Goal: Transaction & Acquisition: Book appointment/travel/reservation

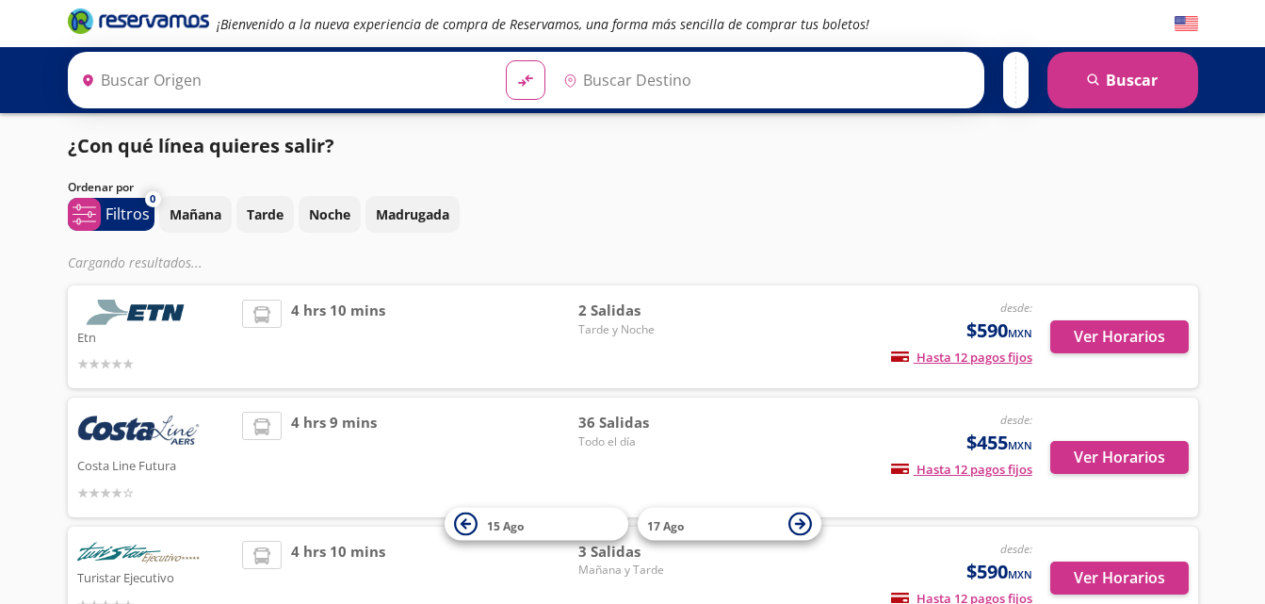
type input "[GEOGRAPHIC_DATA], [GEOGRAPHIC_DATA]"
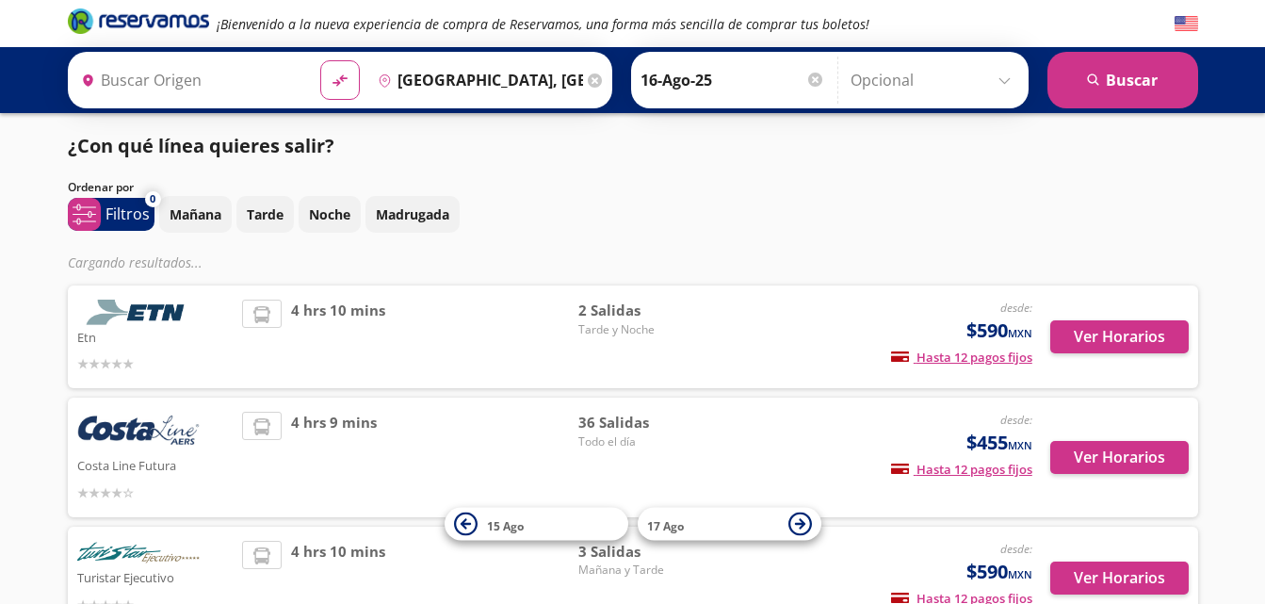
type input "Chilpancingo, [GEOGRAPHIC_DATA]"
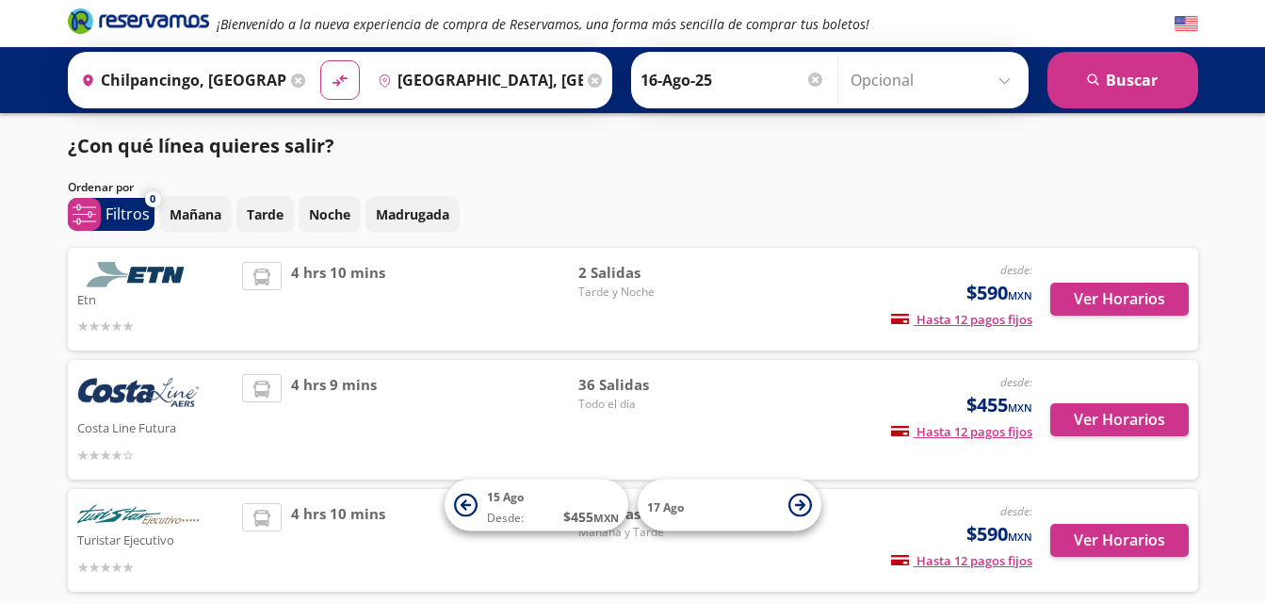
click at [754, 66] on input "16-Ago-25" at bounding box center [733, 80] width 185 height 47
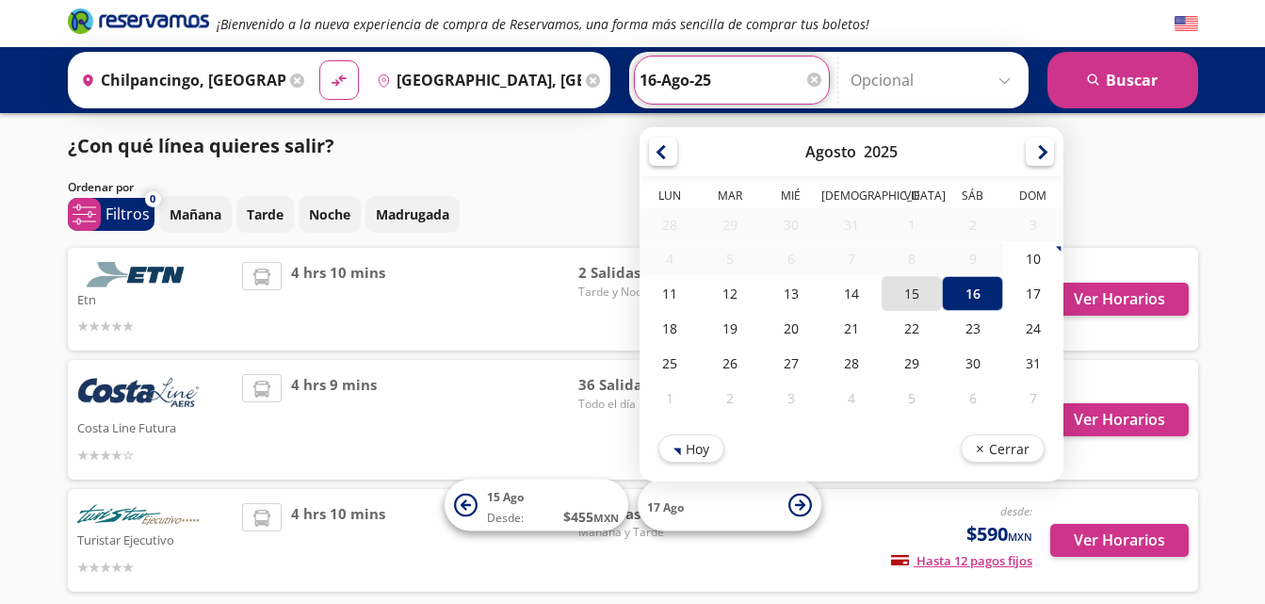
click at [897, 297] on div "15" at bounding box center [912, 293] width 60 height 35
type input "15-Ago-25"
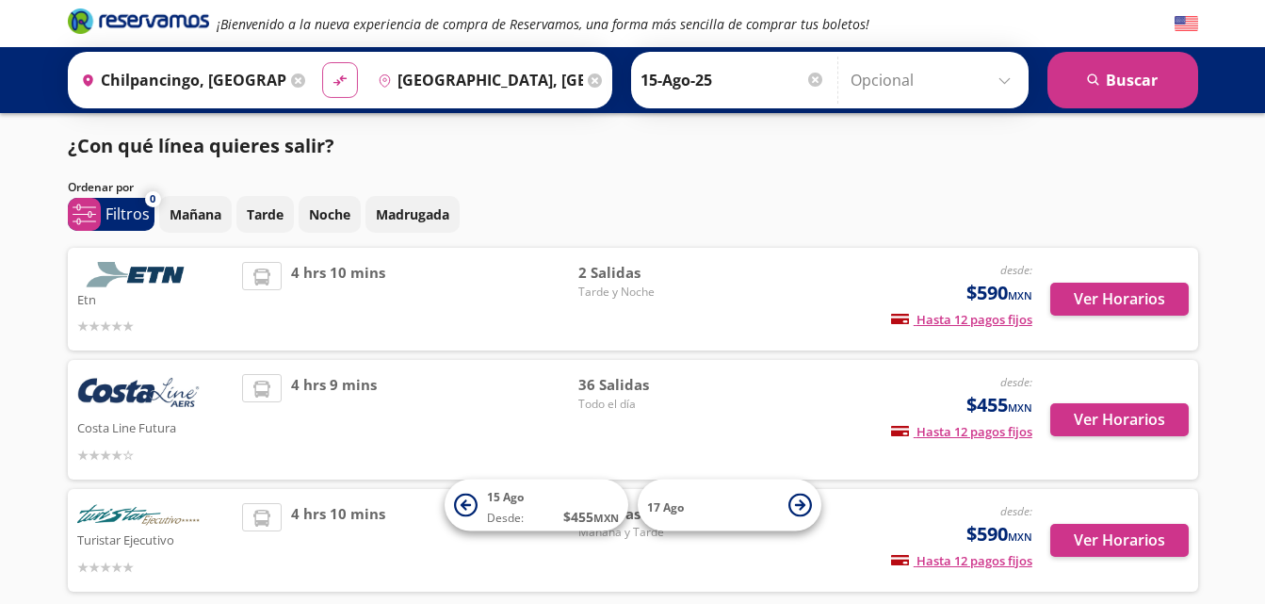
click at [336, 92] on button "material-symbols:compare-arrows-rounded" at bounding box center [340, 80] width 36 height 36
type input "[GEOGRAPHIC_DATA], [GEOGRAPHIC_DATA]"
type input "Chilpancingo, [GEOGRAPHIC_DATA]"
click at [336, 92] on button "material-symbols:compare-arrows-rounded" at bounding box center [340, 80] width 36 height 36
type input "Chilpancingo, [GEOGRAPHIC_DATA]"
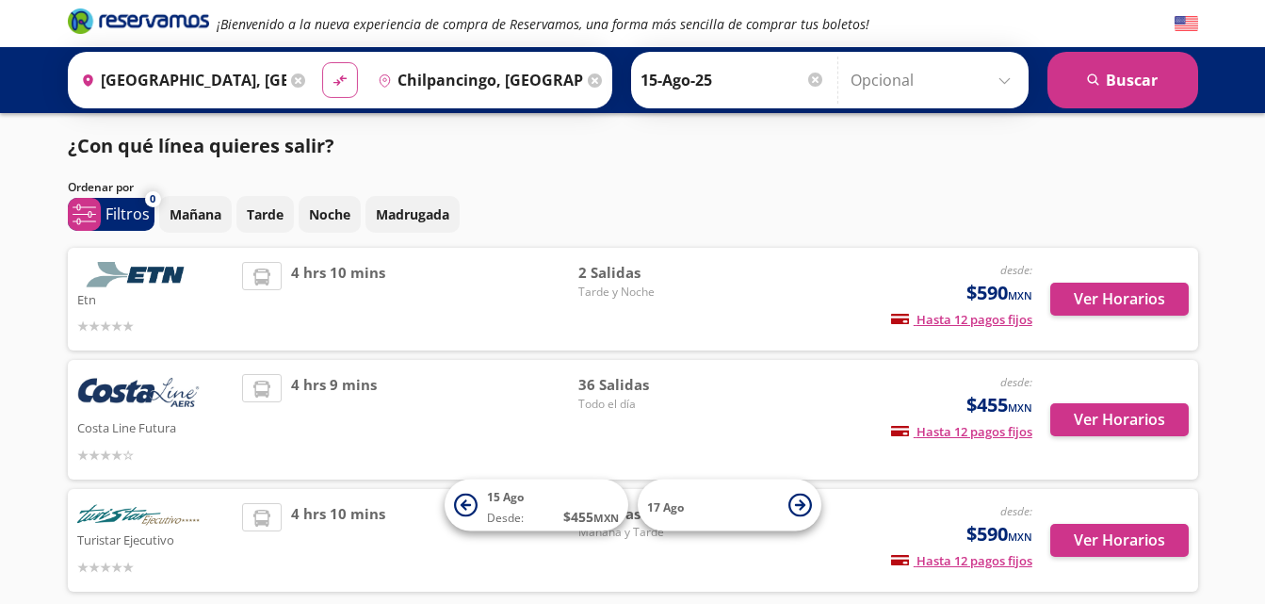
type input "[GEOGRAPHIC_DATA], [GEOGRAPHIC_DATA]"
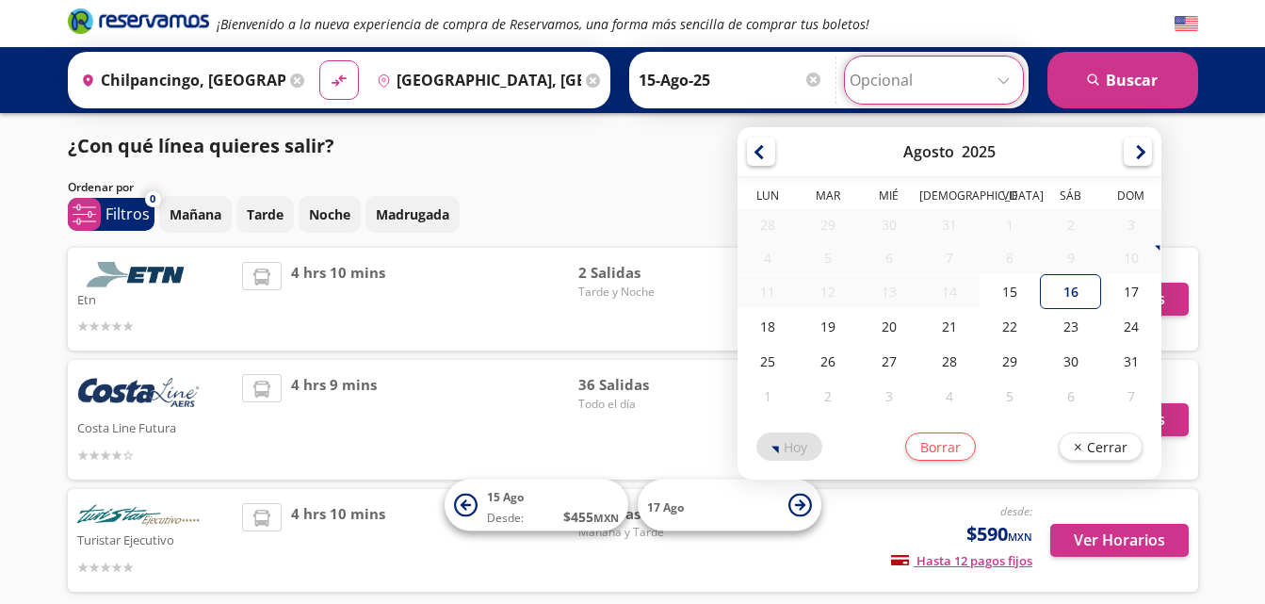
click at [994, 80] on input "Opcional" at bounding box center [934, 80] width 169 height 47
click at [1016, 283] on div "15" at bounding box center [1010, 291] width 60 height 35
type input "15-Ago-25"
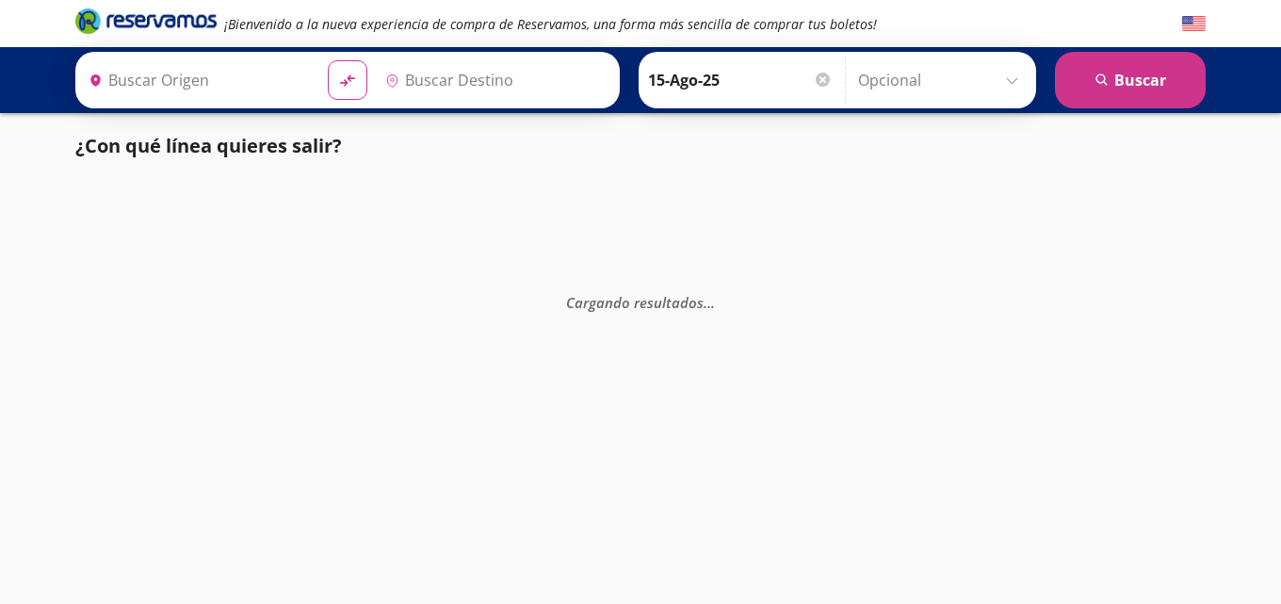
type input "Chilpancingo, [GEOGRAPHIC_DATA]"
type input "[GEOGRAPHIC_DATA], [GEOGRAPHIC_DATA]"
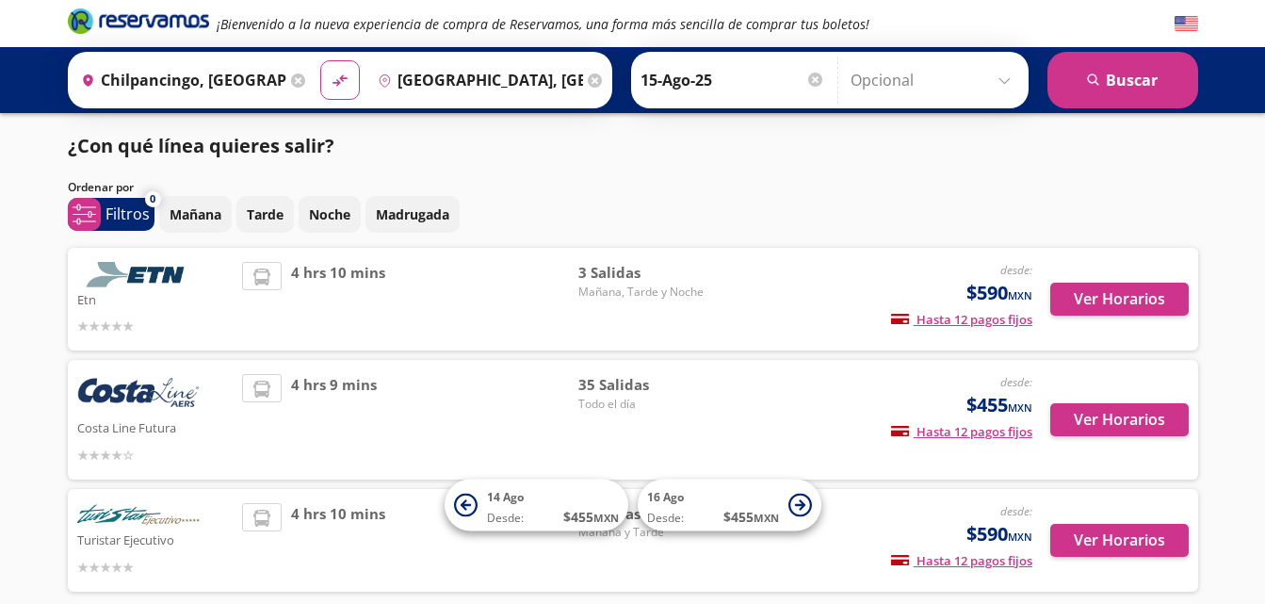
scroll to position [95, 0]
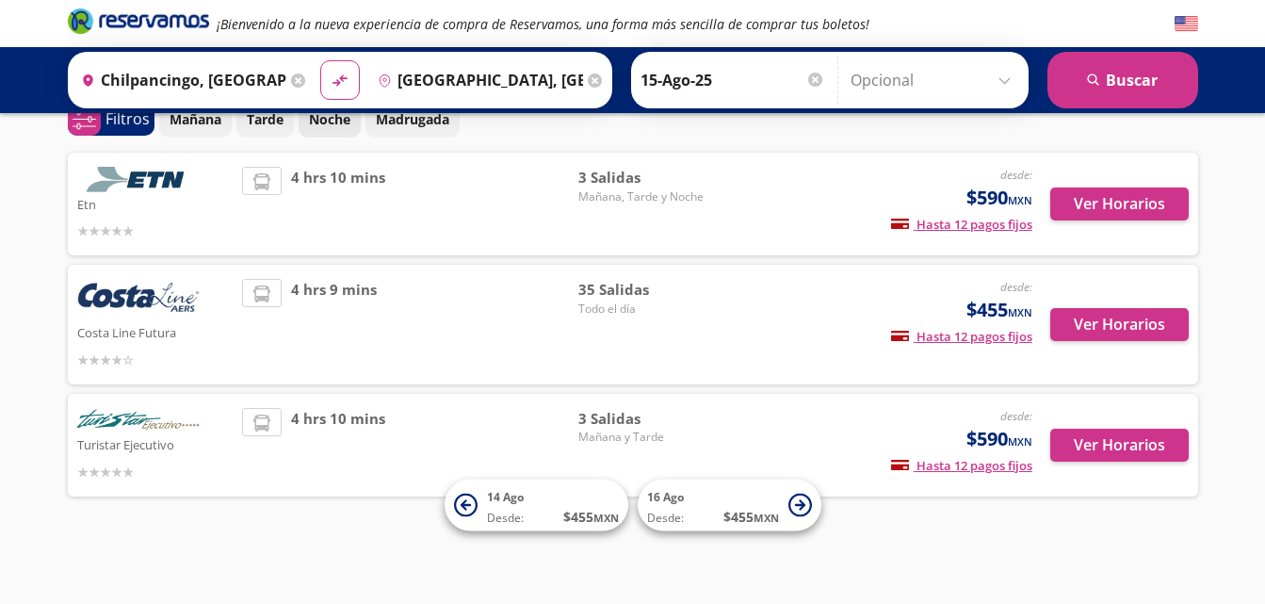
click at [323, 129] on button "Noche" at bounding box center [330, 119] width 62 height 37
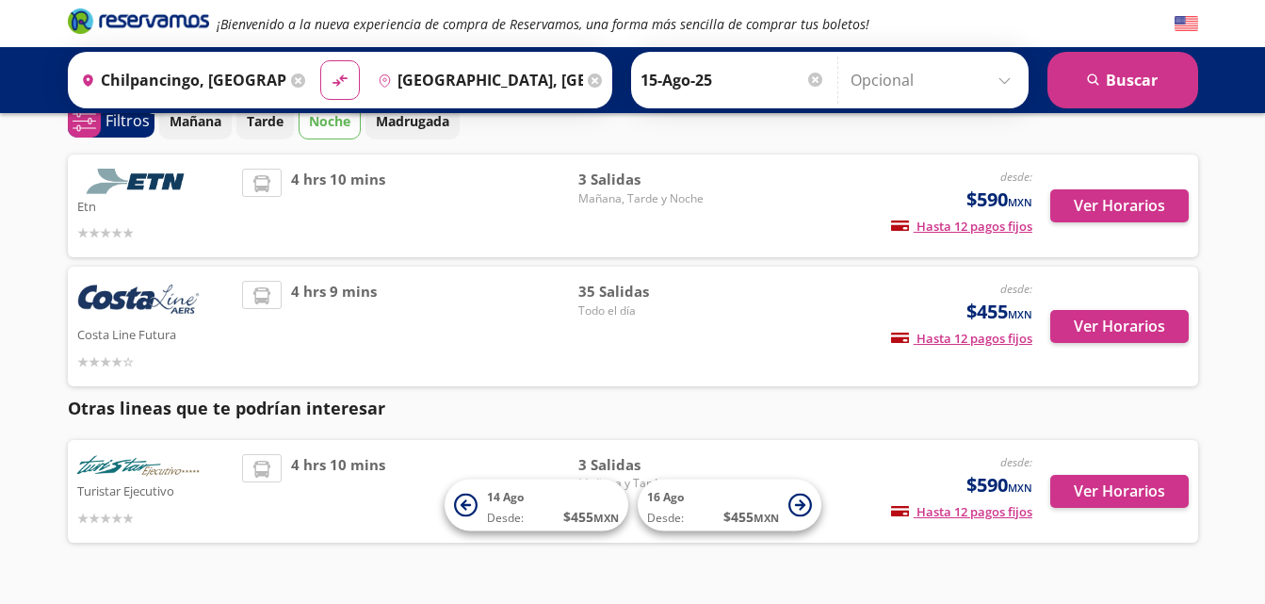
scroll to position [139, 0]
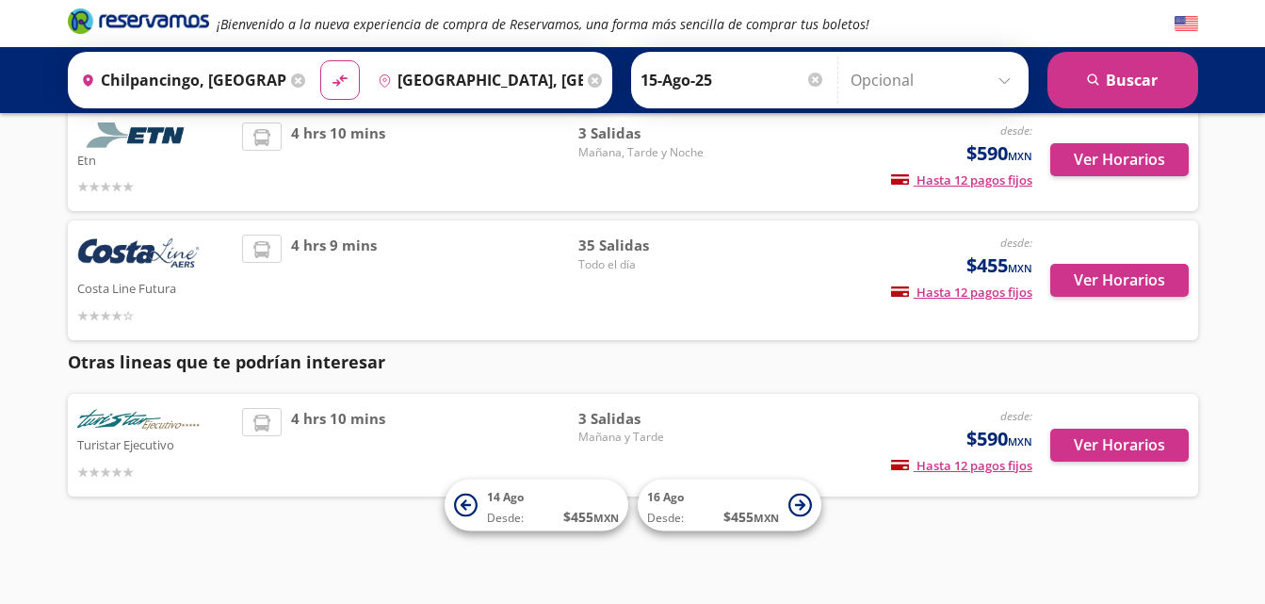
click at [752, 421] on div "desde: $590 MXN Hasta 12 pagos fijos Pagos fijos en compras mayores a $30 MXN, …" at bounding box center [876, 445] width 312 height 74
click at [1086, 446] on button "Ver Horarios" at bounding box center [1119, 445] width 138 height 33
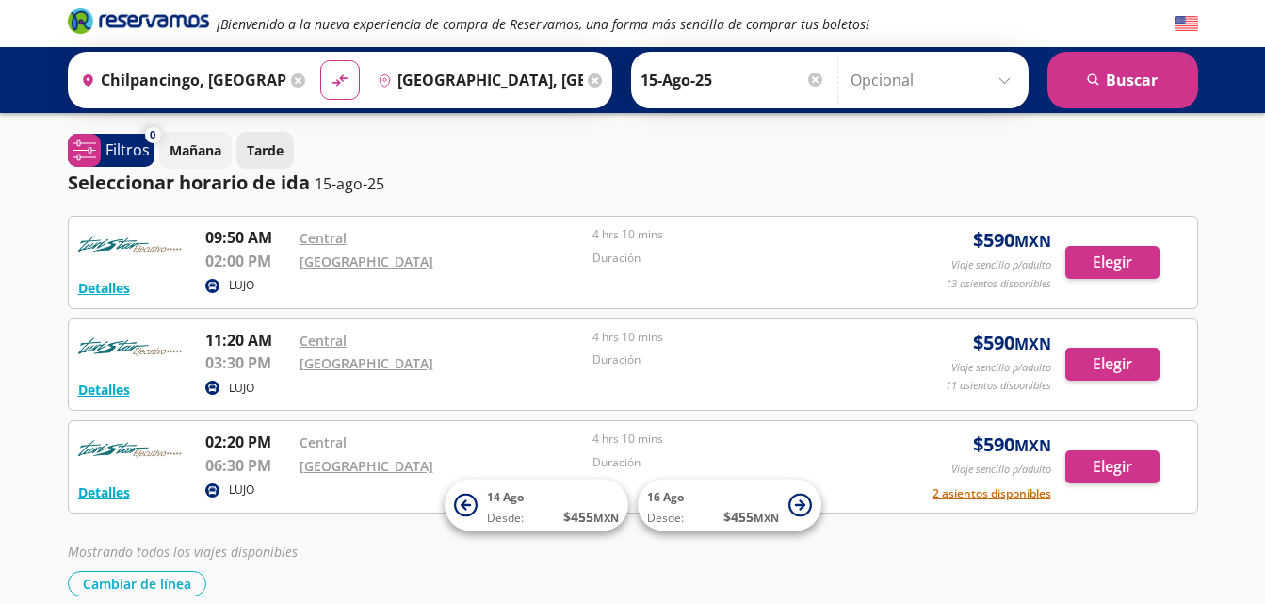
click at [280, 153] on p "Tarde" at bounding box center [265, 150] width 37 height 20
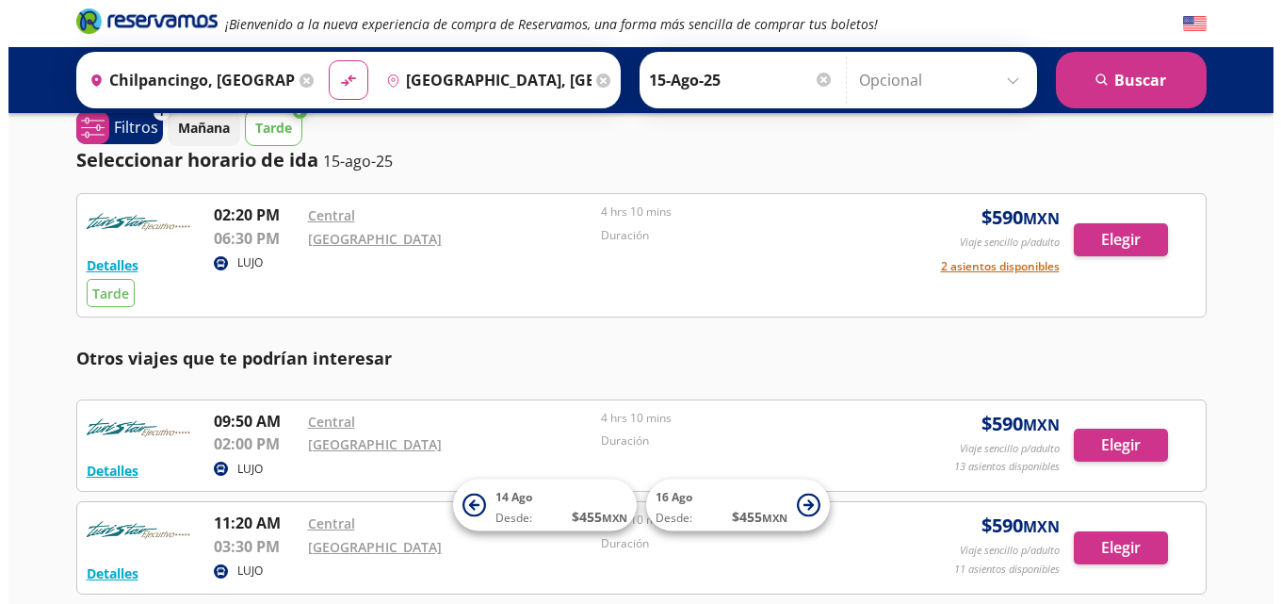
scroll to position [2, 0]
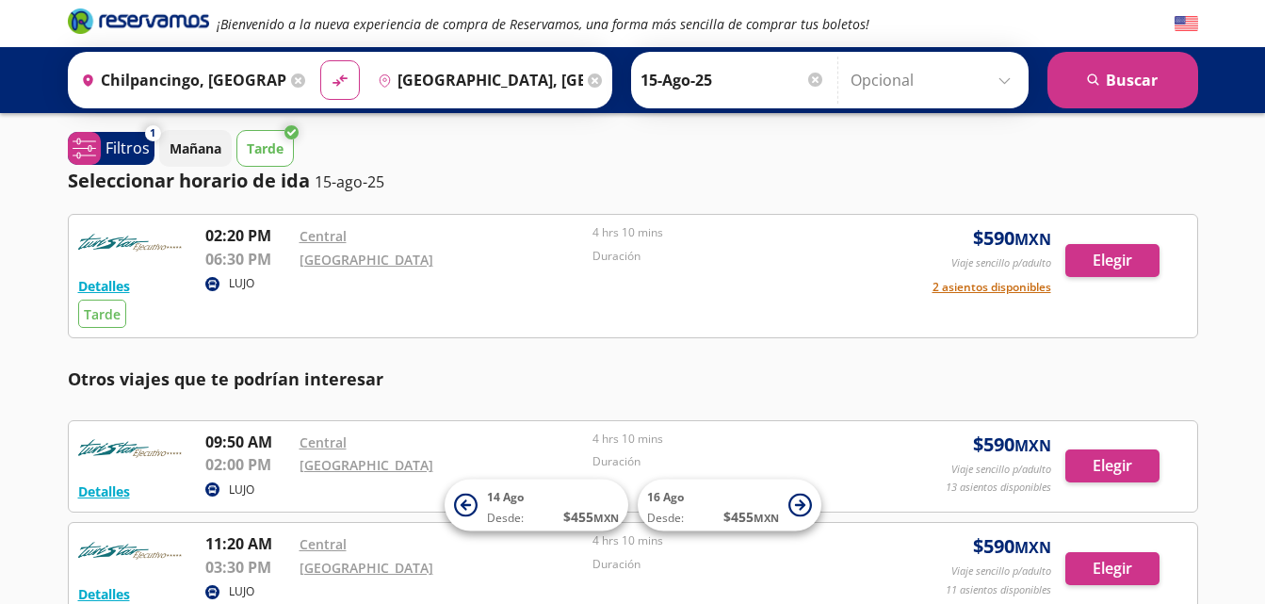
click at [393, 149] on div "[DATE] Tarde" at bounding box center [678, 148] width 1039 height 37
click at [203, 139] on p "Mañana" at bounding box center [196, 148] width 52 height 20
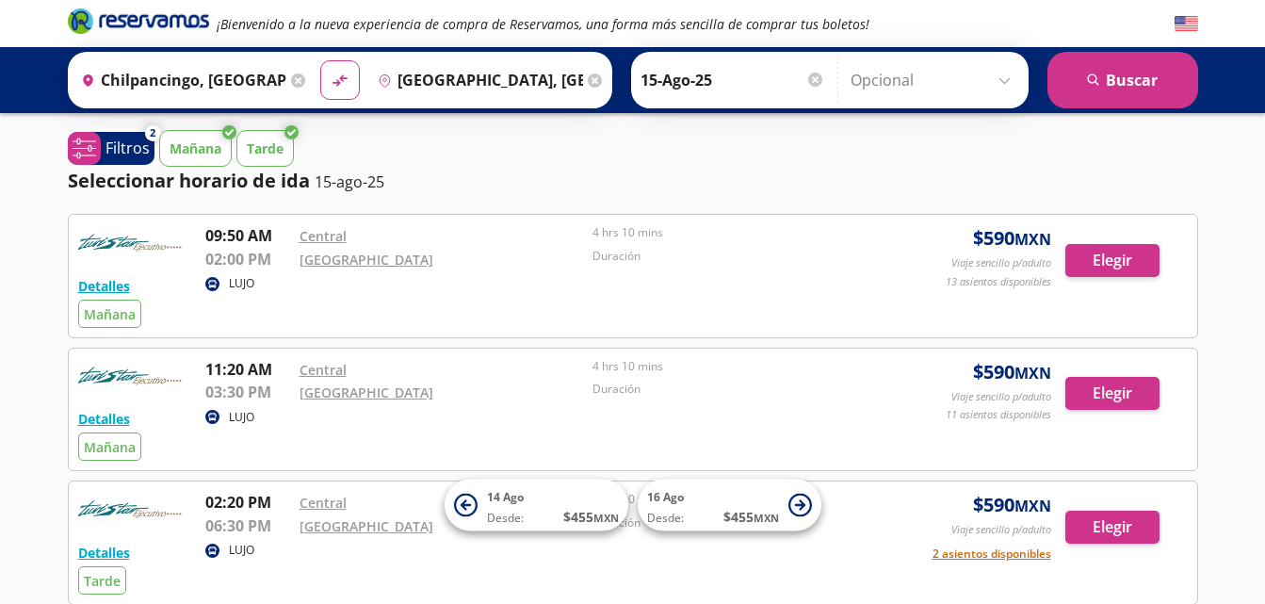
click at [257, 146] on p "Tarde" at bounding box center [265, 148] width 37 height 20
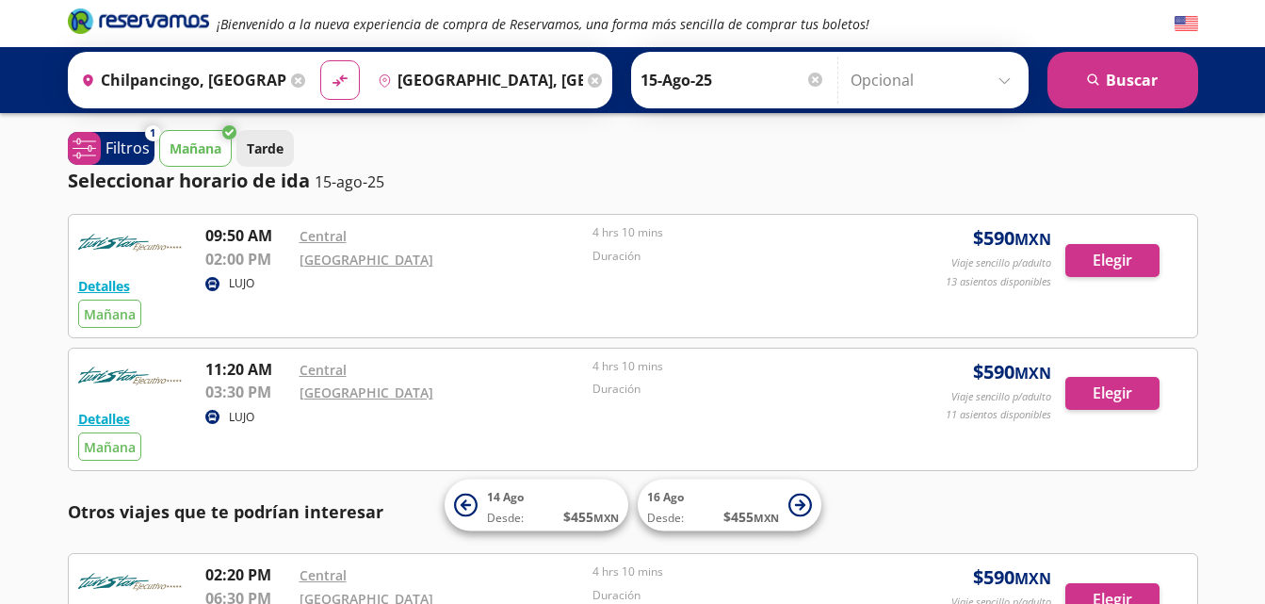
click at [267, 142] on p "Tarde" at bounding box center [265, 148] width 37 height 20
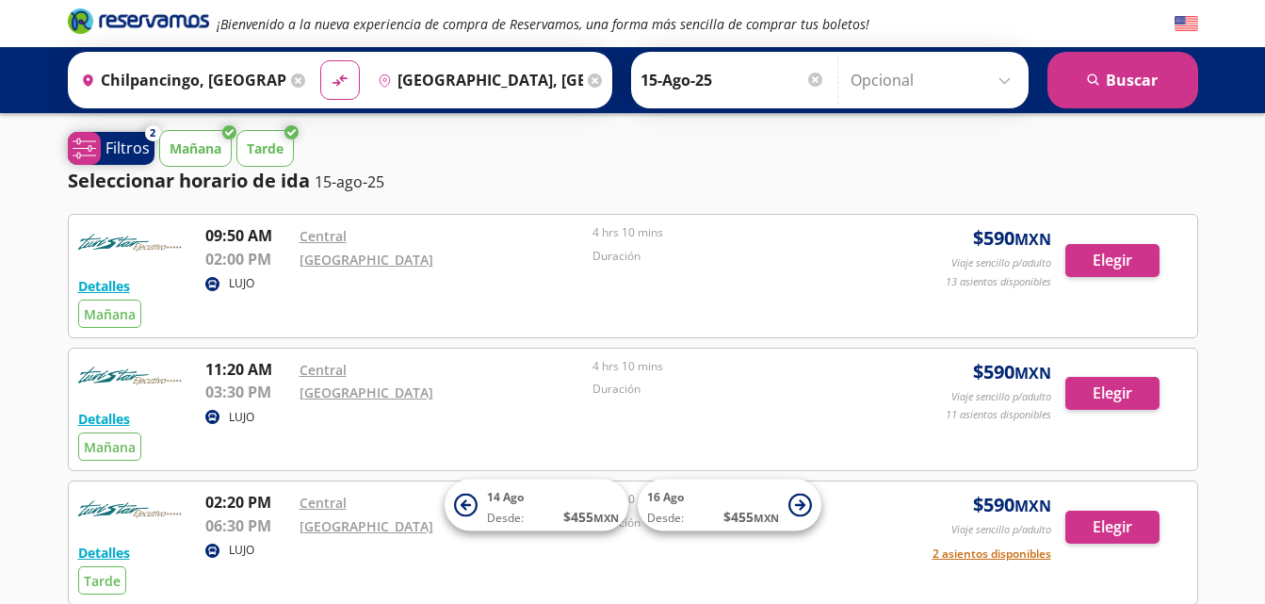
click at [109, 144] on p "Filtros" at bounding box center [128, 148] width 44 height 23
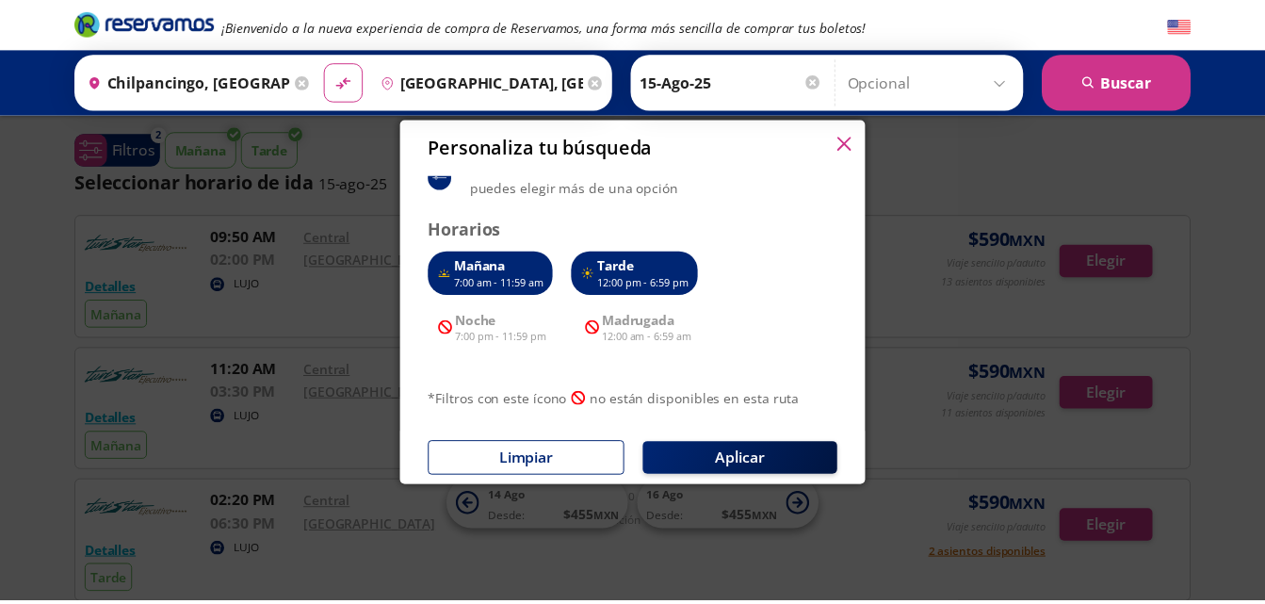
scroll to position [207, 0]
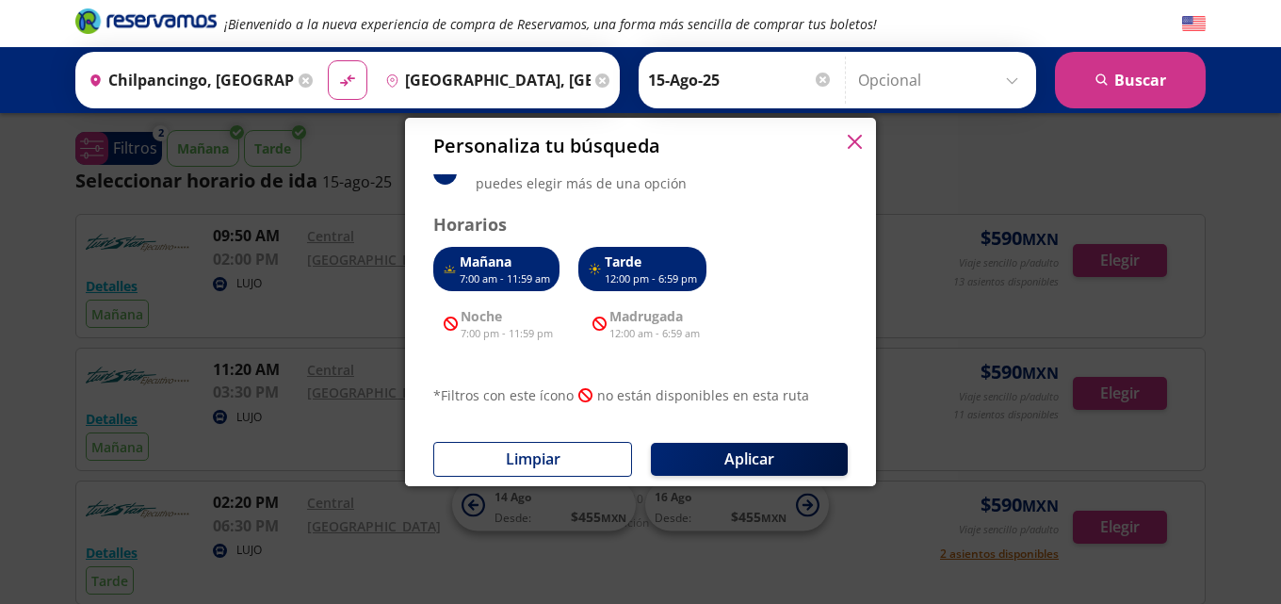
click at [855, 138] on icon "button" at bounding box center [855, 142] width 14 height 14
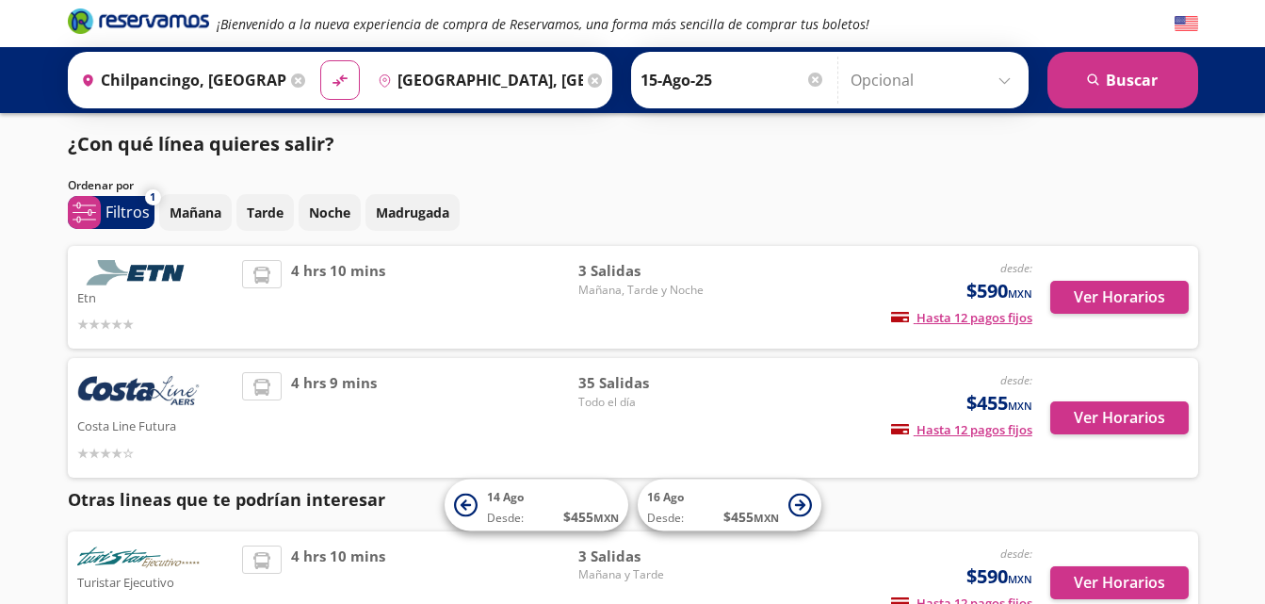
scroll to position [139, 0]
